Goal: Transaction & Acquisition: Purchase product/service

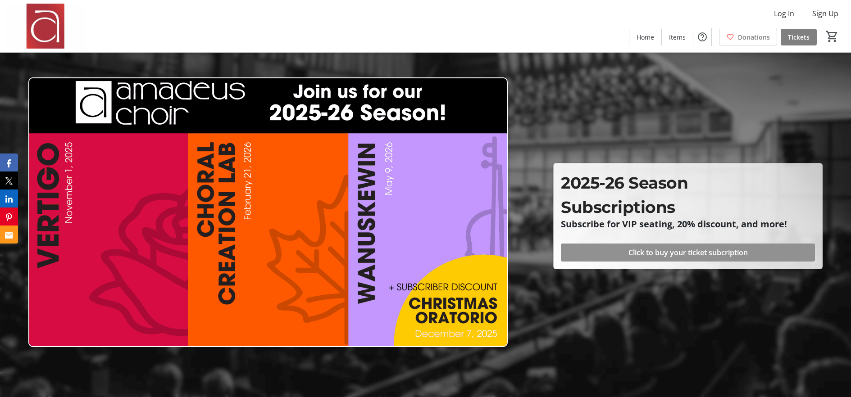
click at [598, 251] on span at bounding box center [688, 253] width 254 height 22
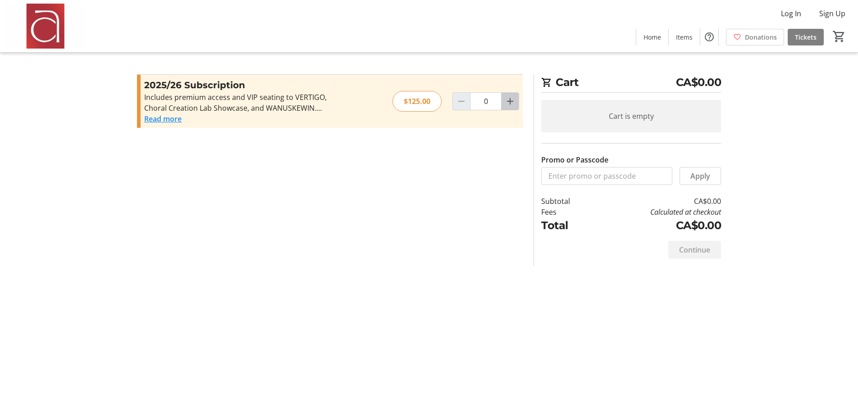
click at [509, 101] on mat-icon "Increment by one" at bounding box center [510, 101] width 11 height 11
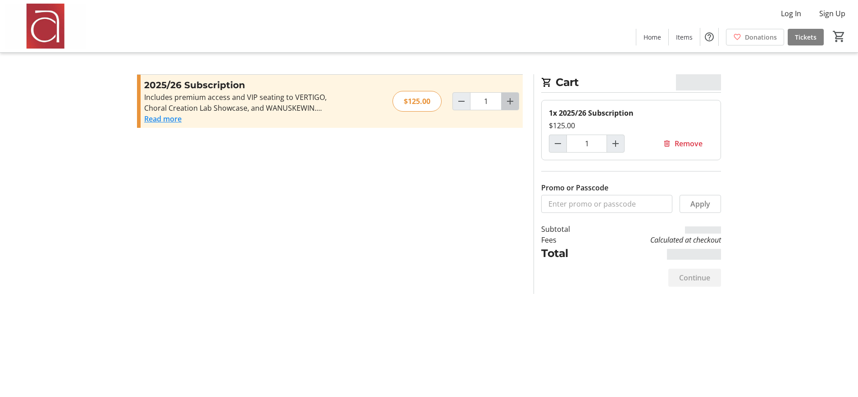
type input "2"
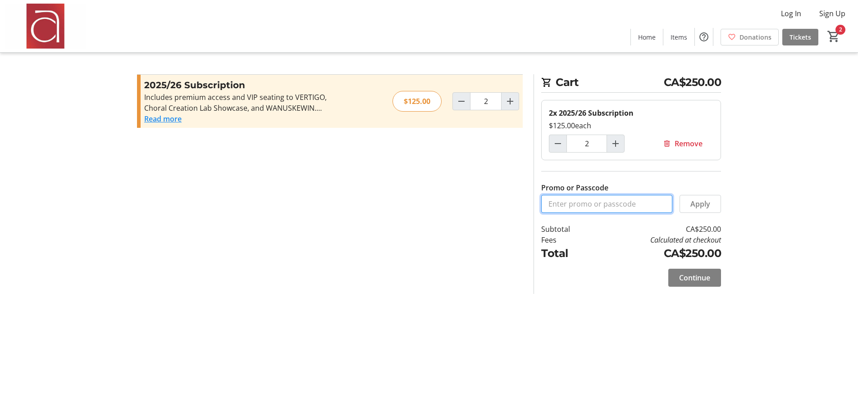
click at [569, 206] on input "Promo or Passcode" at bounding box center [606, 204] width 131 height 18
type input "SOP2"
click at [688, 279] on span "Continue" at bounding box center [694, 278] width 31 height 11
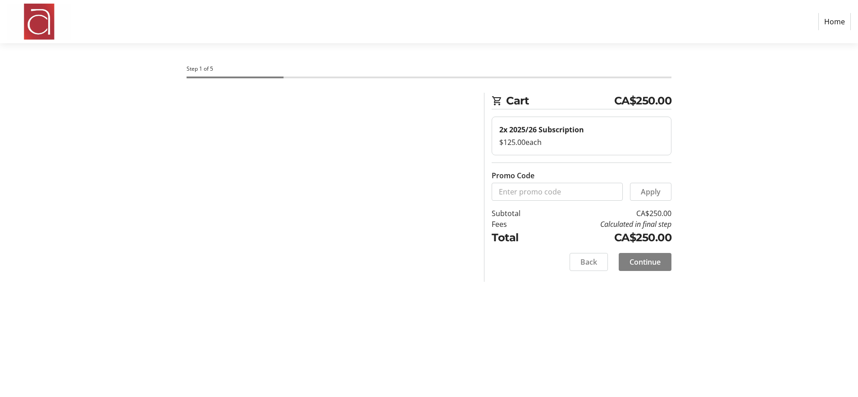
select select "CA"
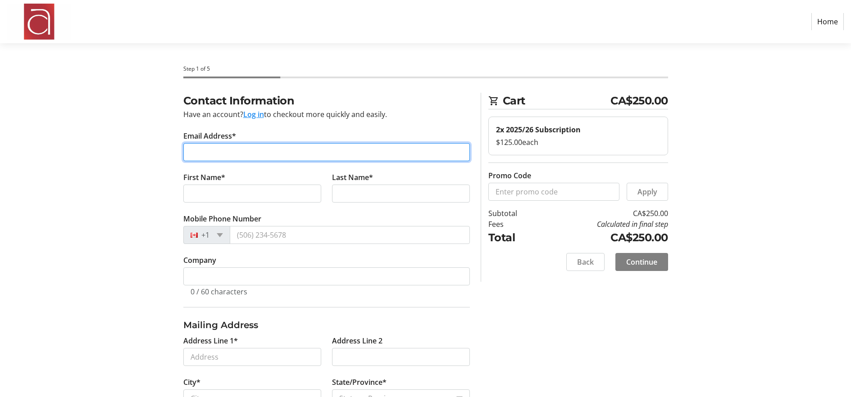
click at [232, 151] on input "Email Address*" at bounding box center [326, 152] width 287 height 18
type input "[PERSON_NAME][EMAIL_ADDRESS][DOMAIN_NAME]"
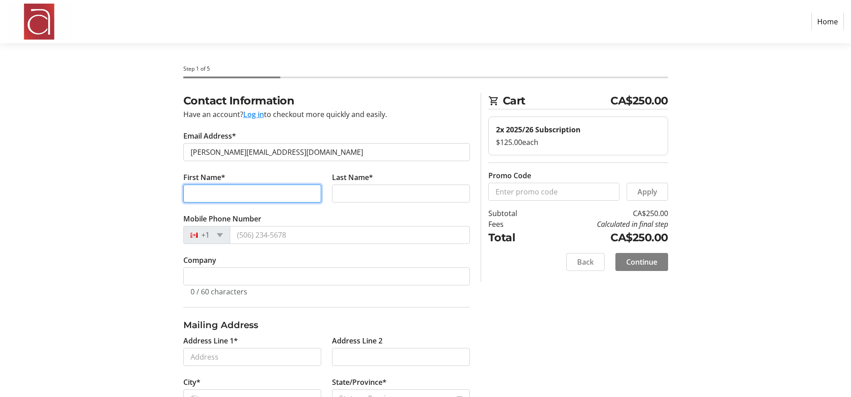
type input "[PERSON_NAME]"
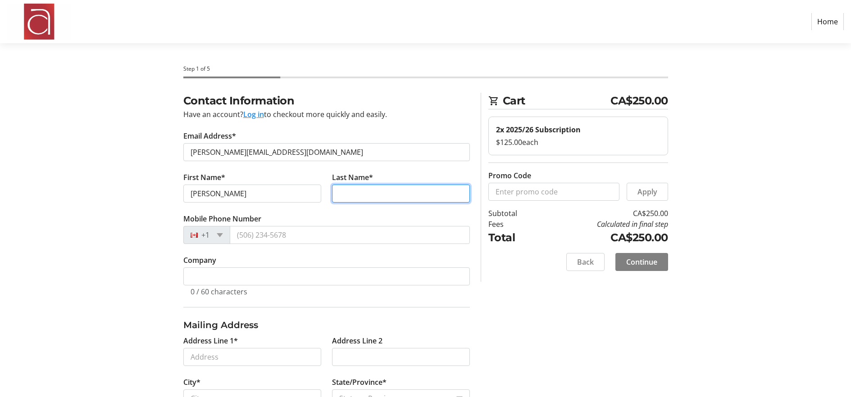
type input "[PERSON_NAME]"
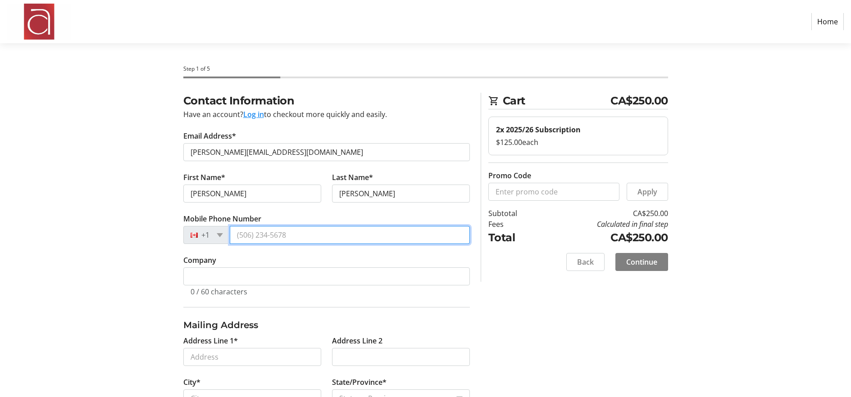
type input "[PHONE_NUMBER]"
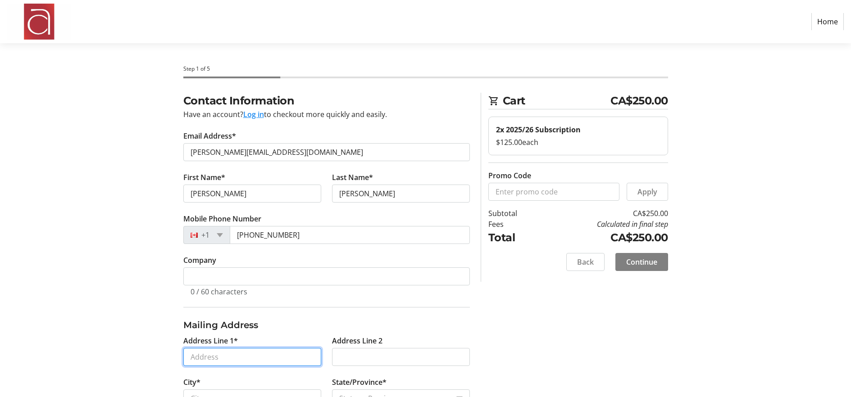
type input "[STREET_ADDRESS]"
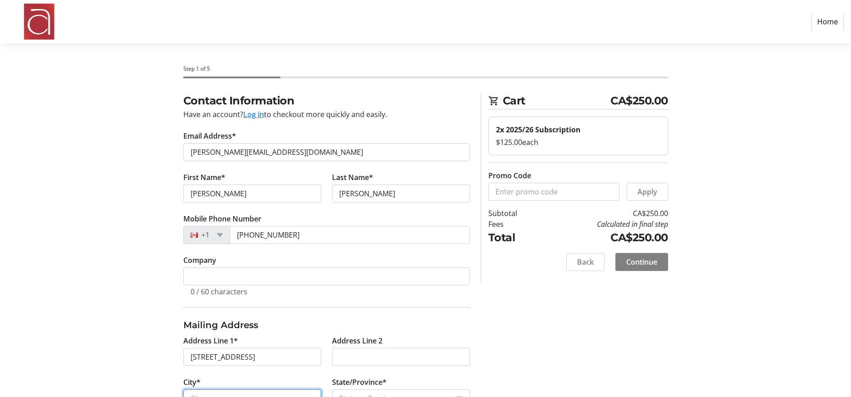
type input "[GEOGRAPHIC_DATA]"
select select "ON"
type input "M2J 2R4"
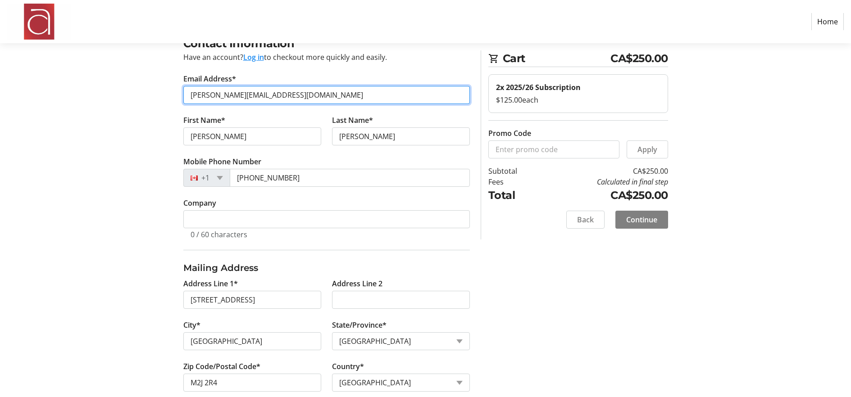
scroll to position [73, 0]
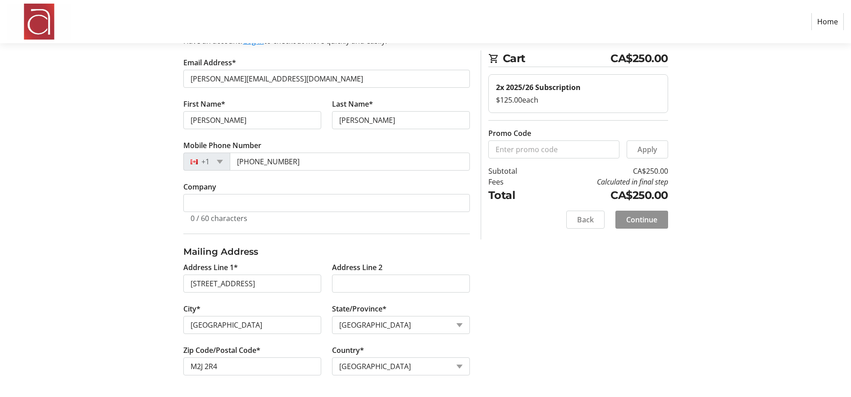
click at [639, 219] on span "Continue" at bounding box center [641, 219] width 31 height 11
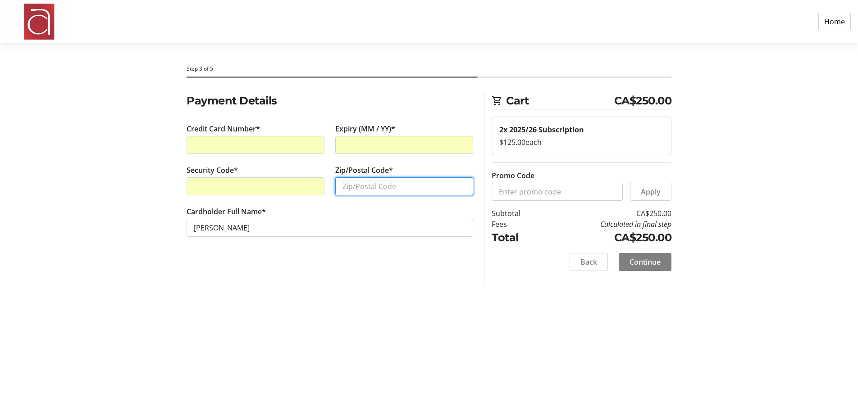
click at [400, 189] on input "Zip/Postal Code*" at bounding box center [404, 187] width 138 height 18
type input "M2J2R4"
click at [647, 259] on span "Continue" at bounding box center [644, 262] width 31 height 11
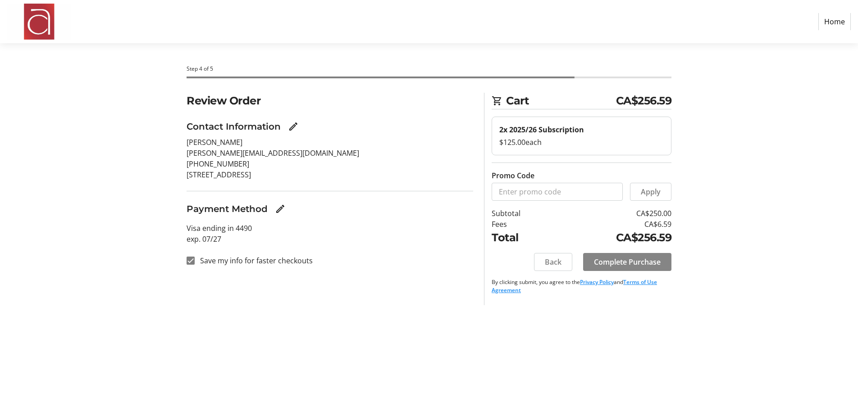
click at [635, 260] on span "Complete Purchase" at bounding box center [627, 262] width 67 height 11
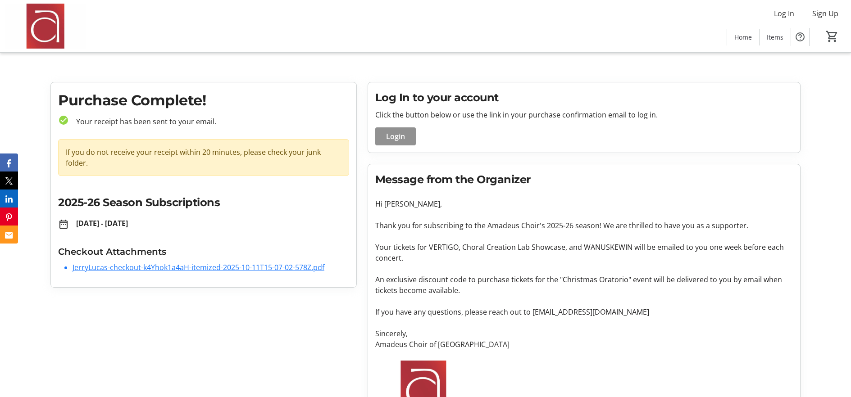
click at [393, 137] on span "Login" at bounding box center [395, 136] width 19 height 11
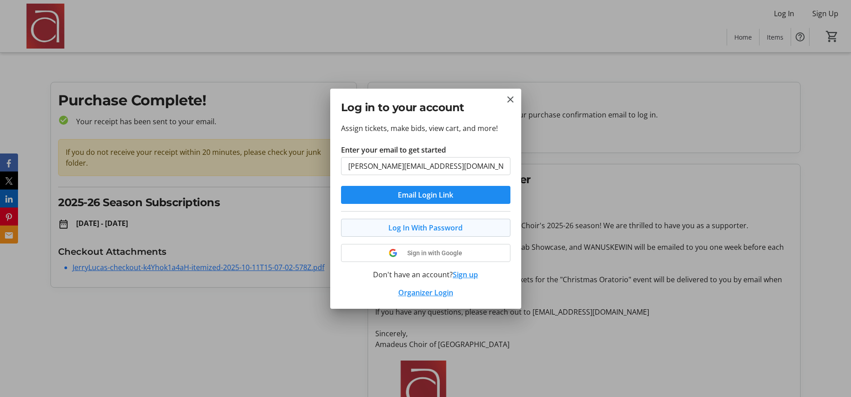
type input "[PERSON_NAME][EMAIL_ADDRESS][DOMAIN_NAME]"
click at [420, 230] on span "Log In With Password" at bounding box center [425, 228] width 74 height 11
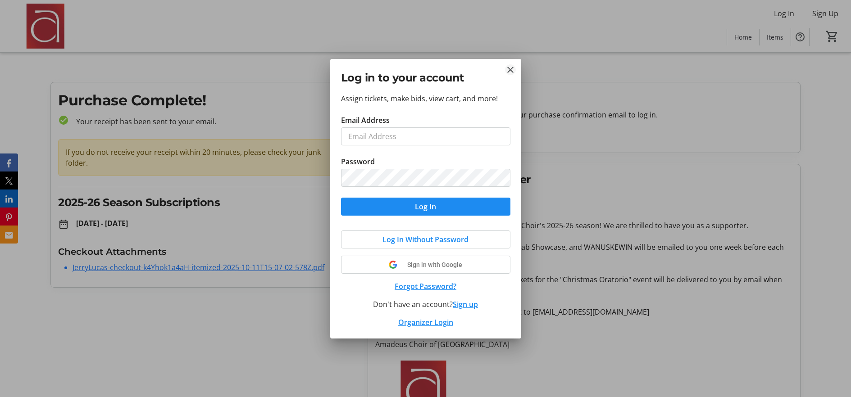
click at [510, 70] on mat-icon "Close" at bounding box center [510, 69] width 11 height 11
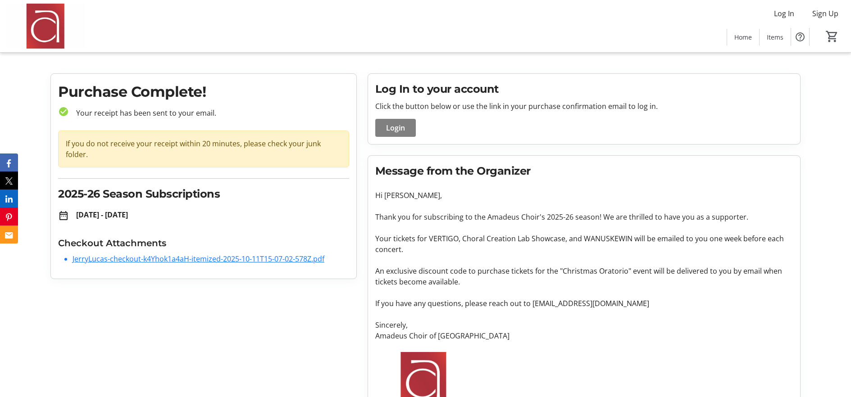
scroll to position [36, 0]
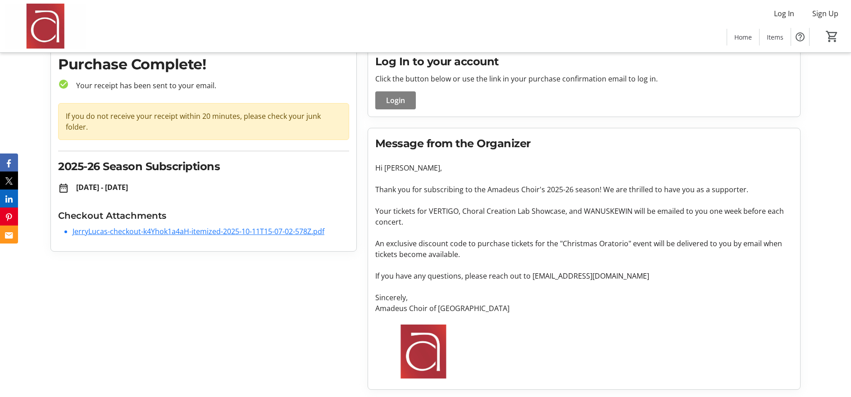
click at [301, 229] on link "JerryLucas-checkout-k4Yhok1a4aH-itemized-2025-10-11T15-07-02-578Z.pdf" at bounding box center [199, 232] width 252 height 10
